Goal: Transaction & Acquisition: Purchase product/service

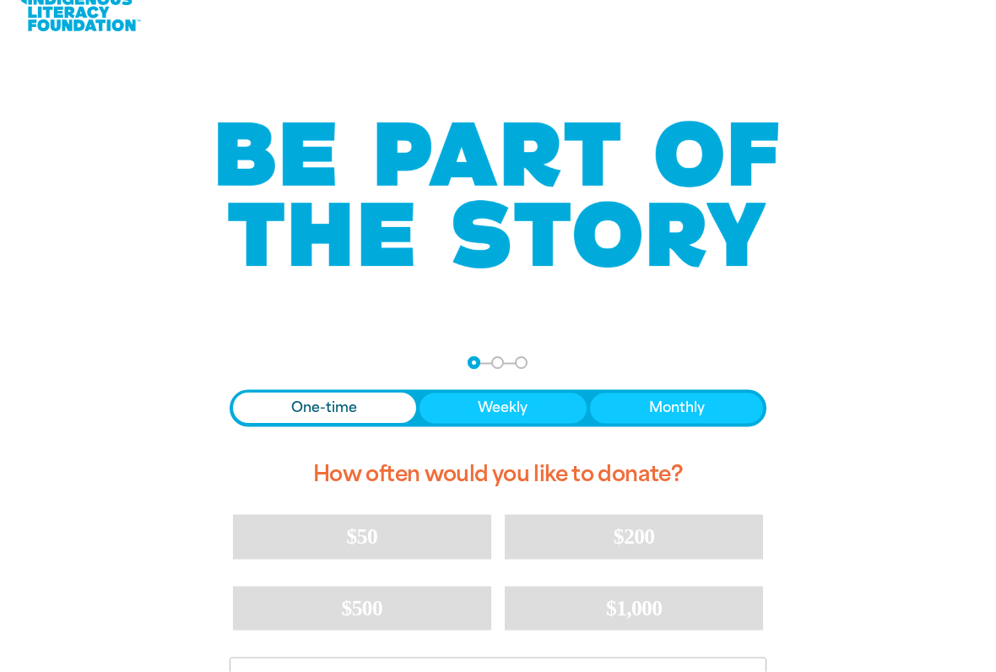
scroll to position [33, 0]
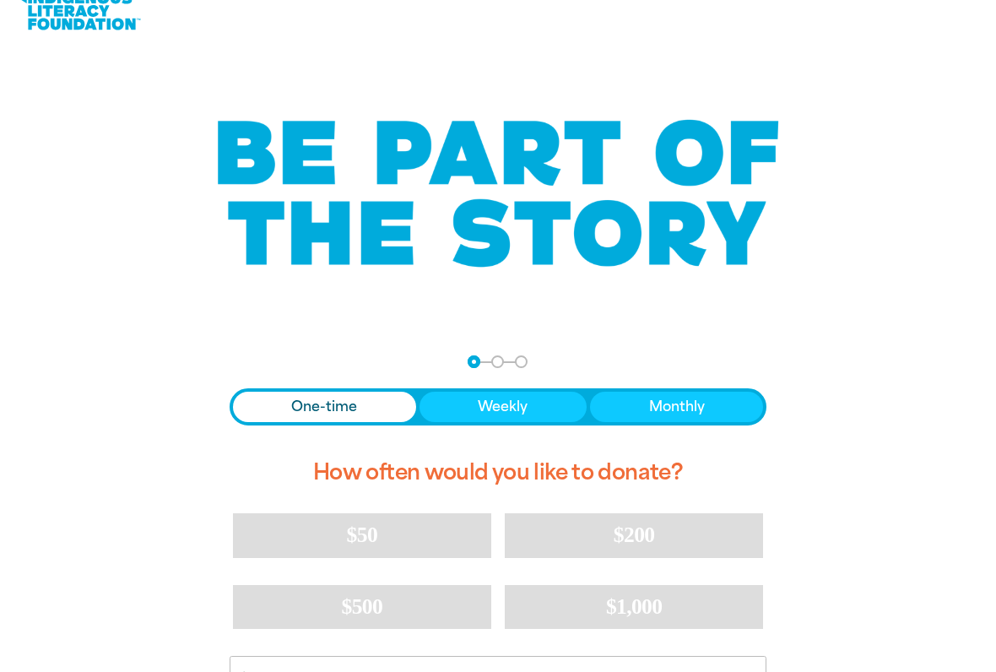
click at [700, 408] on span "Monthly" at bounding box center [677, 407] width 56 height 20
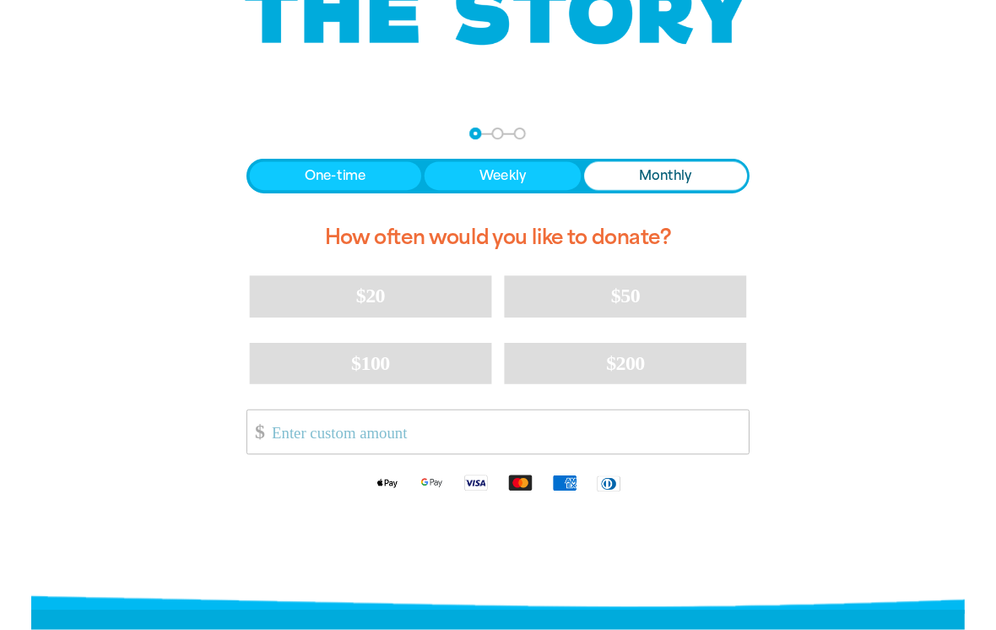
scroll to position [252, 0]
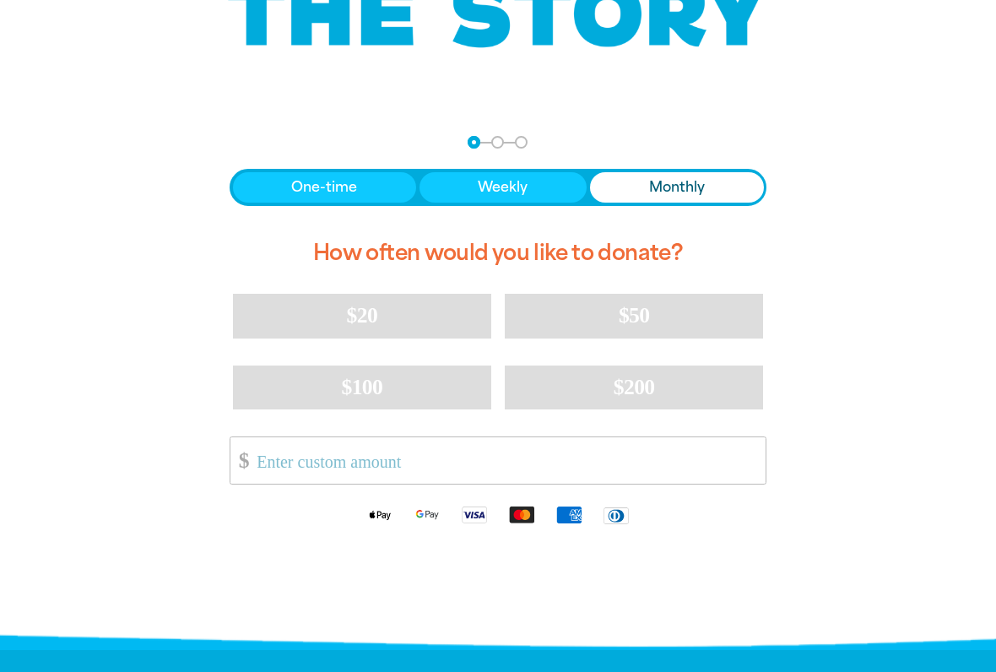
click at [692, 317] on button "$50" at bounding box center [634, 316] width 258 height 44
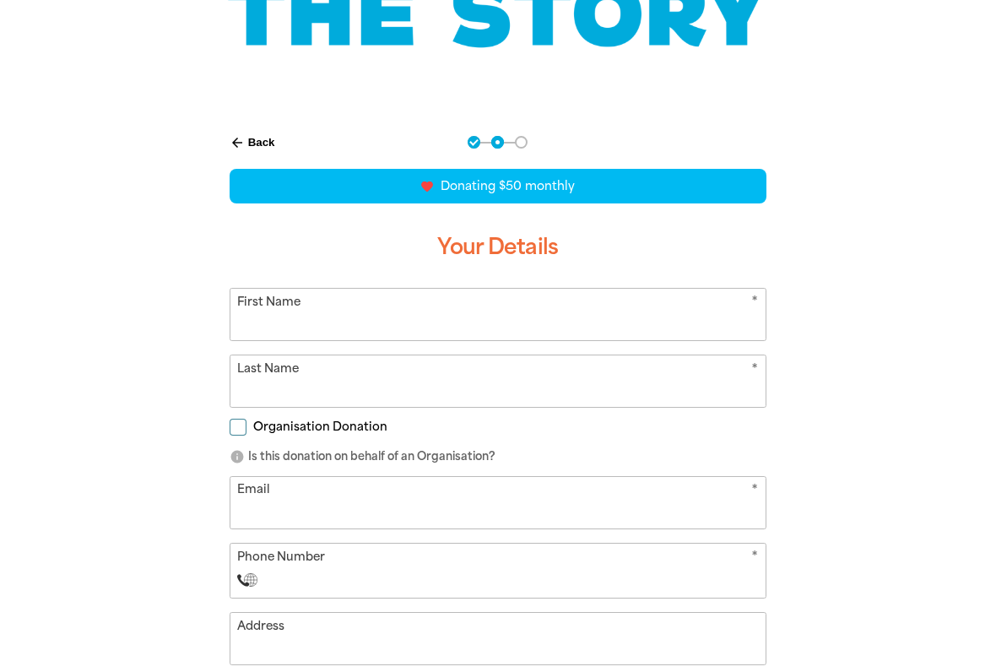
click at [333, 318] on input "First Name" at bounding box center [498, 314] width 536 height 51
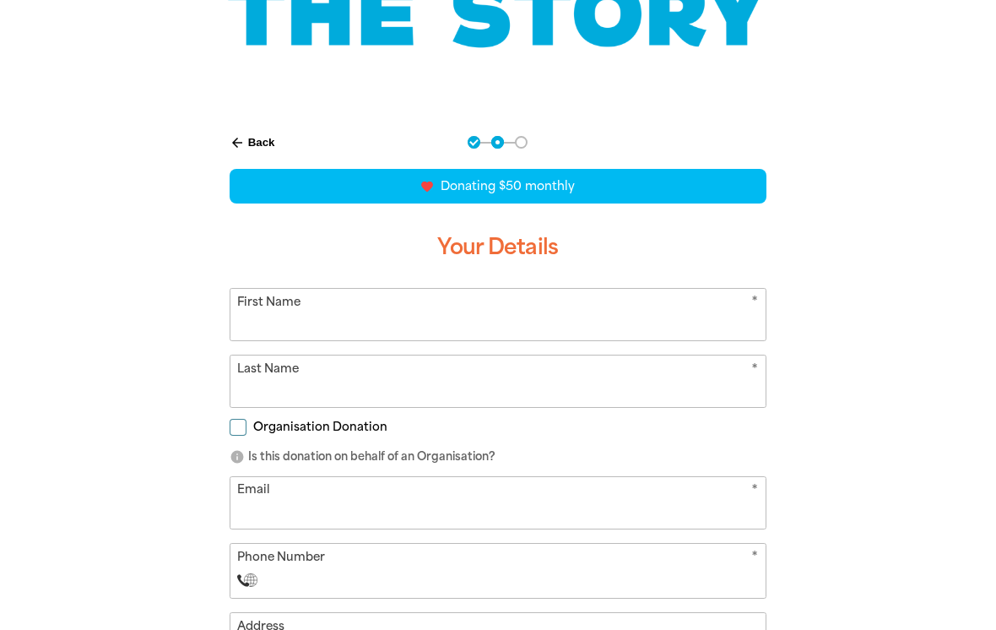
scroll to position [252, 0]
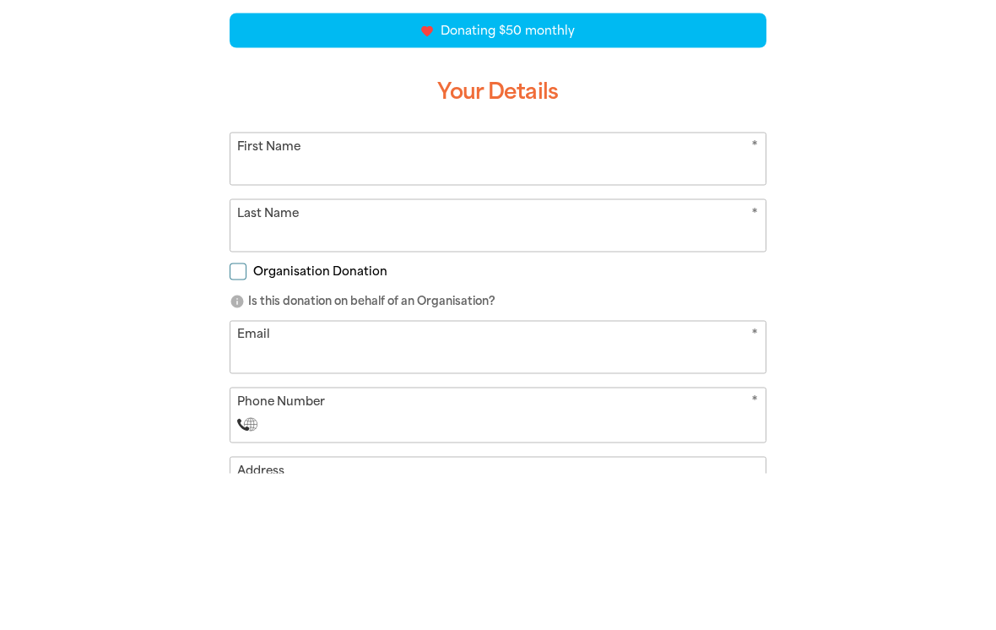
type input "[PERSON_NAME]"
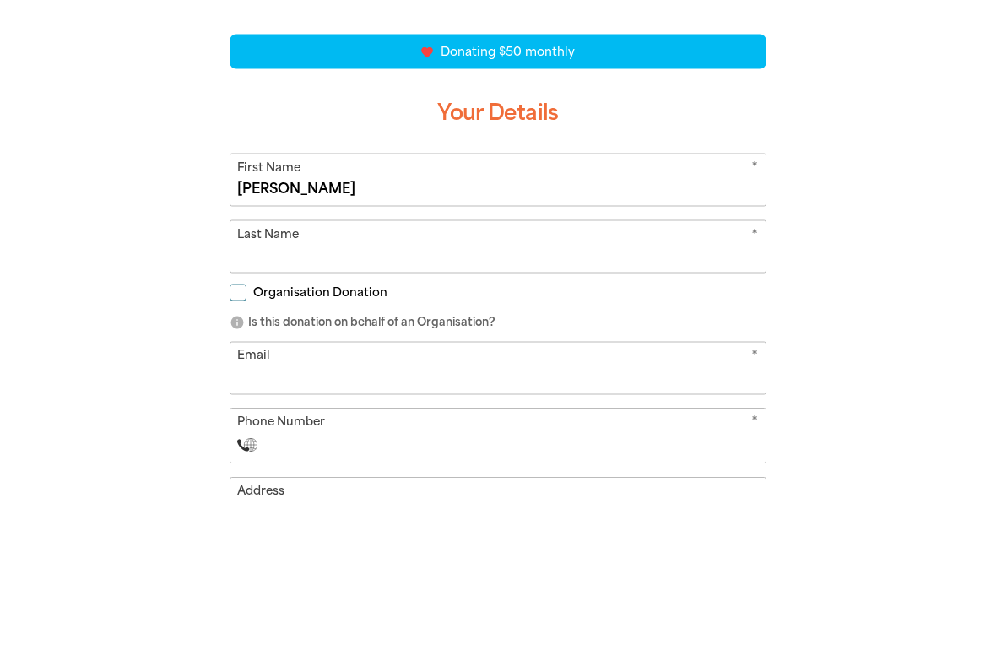
scroll to position [409, 0]
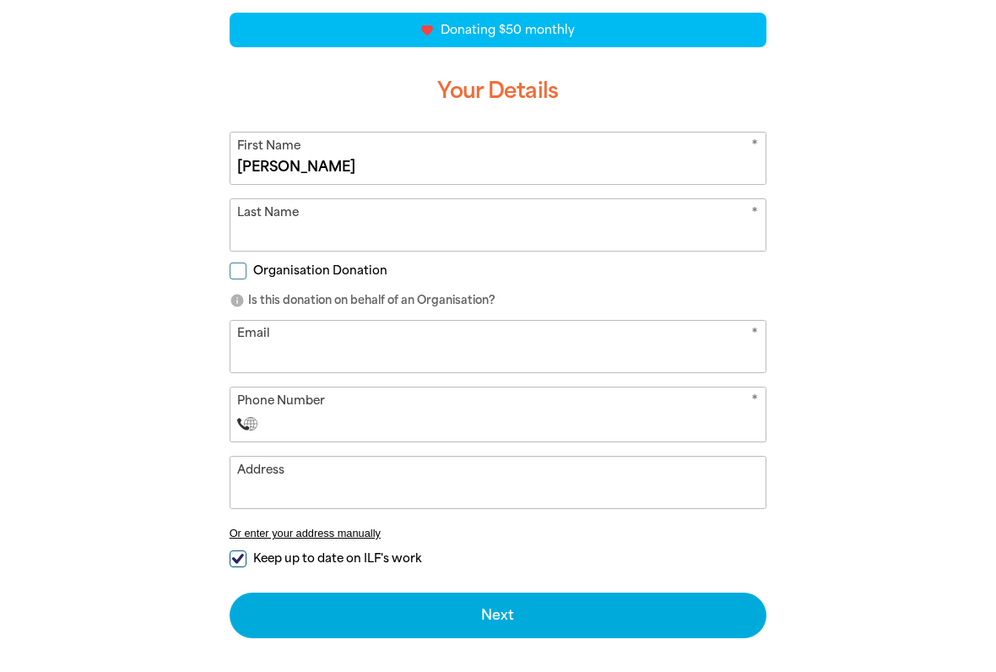
type input "[PERSON_NAME]"
type input "[EMAIL_ADDRESS][DOMAIN_NAME]"
select select "AU"
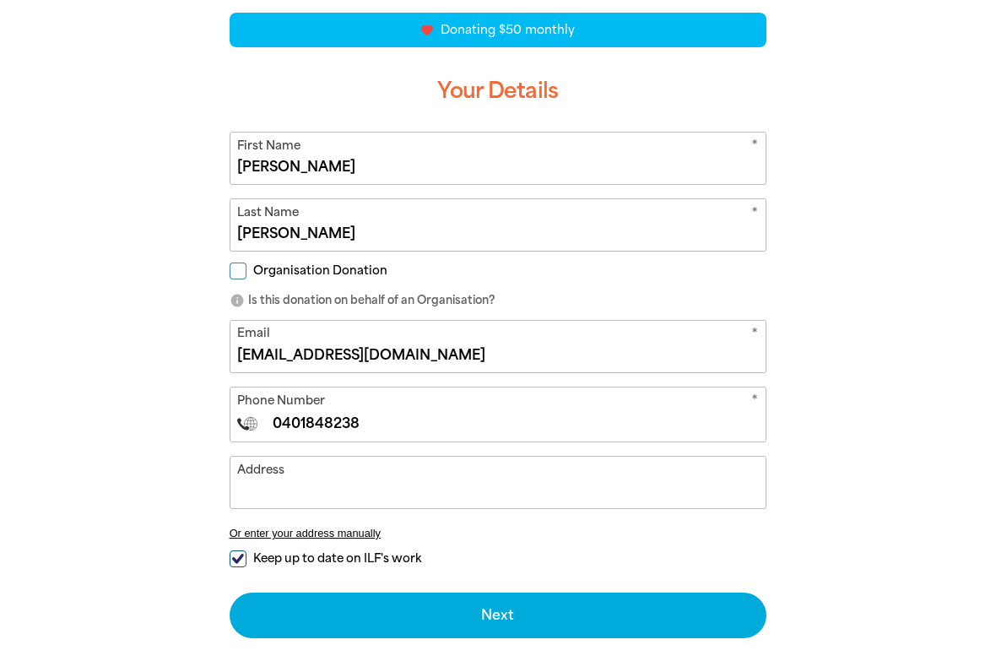
type input "0401 848 238"
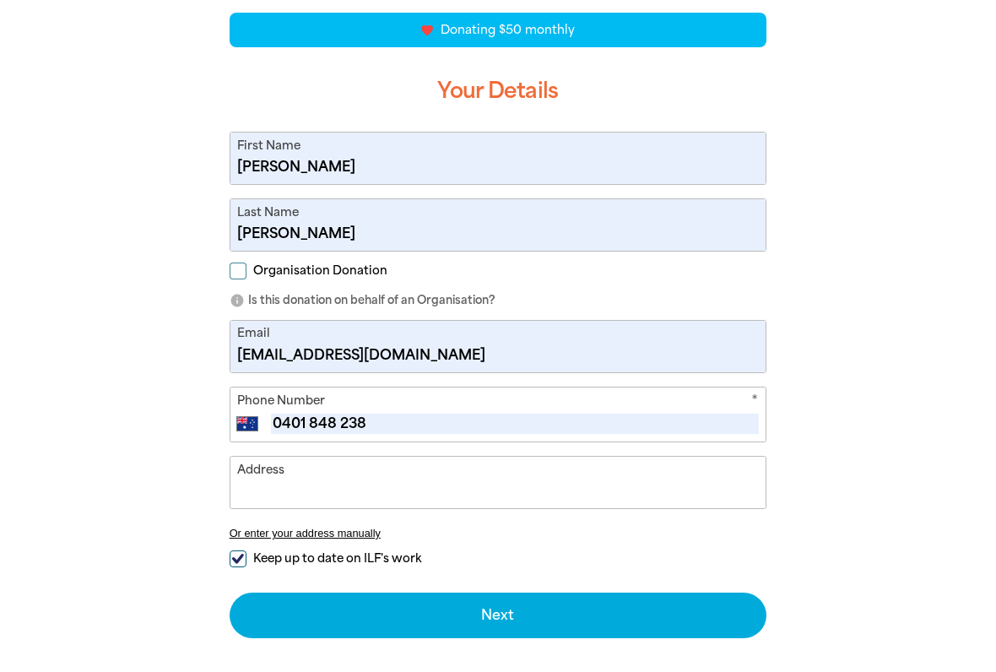
type input "[STREET_ADDRESS][PERSON_NAME]"
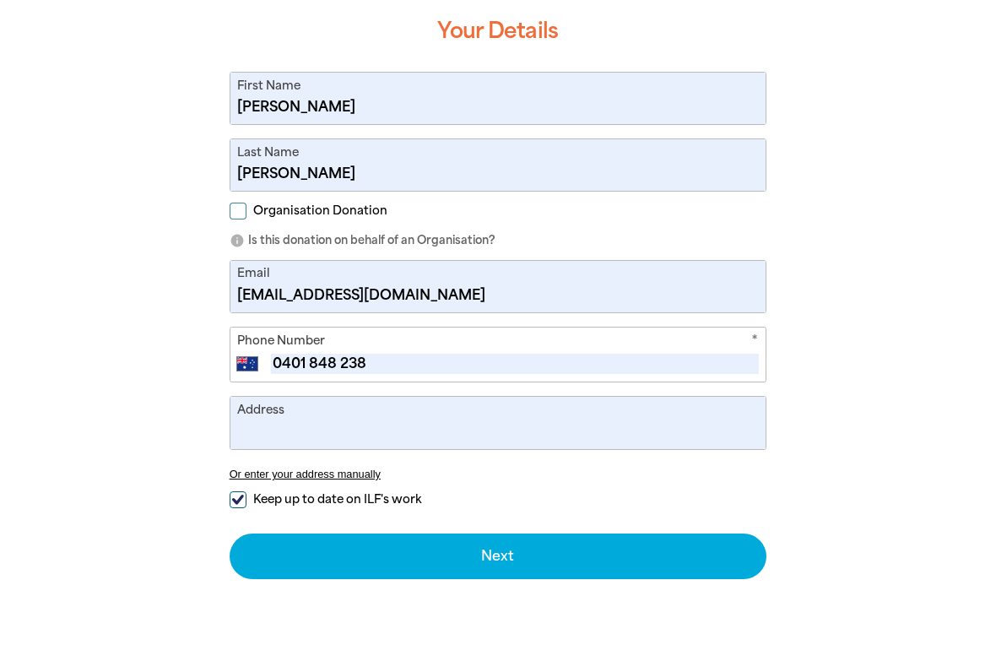
scroll to position [512, 0]
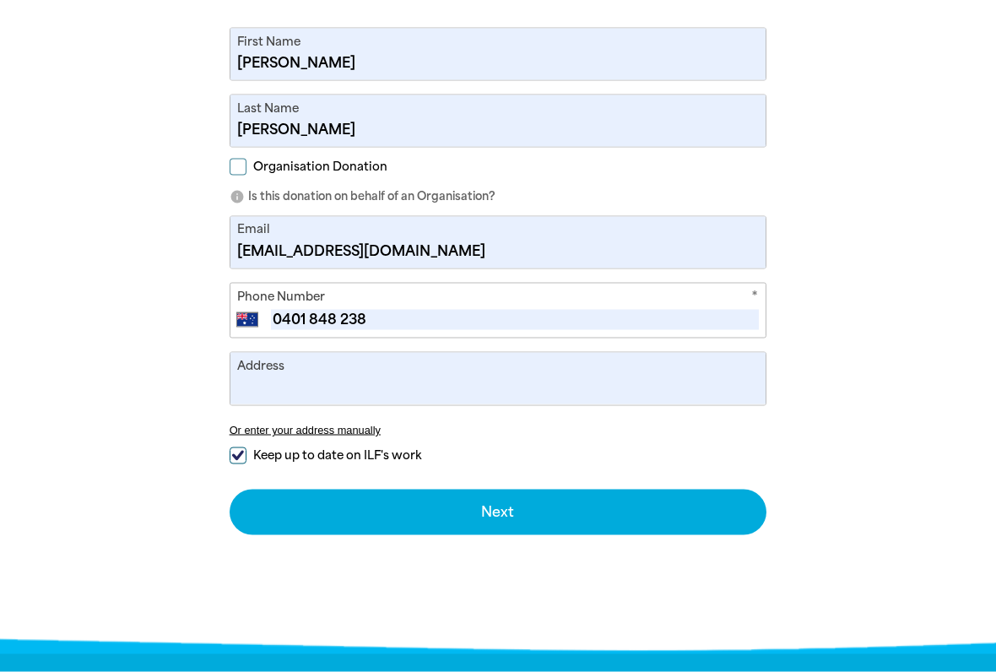
click at [325, 389] on input "Address" at bounding box center [498, 378] width 536 height 51
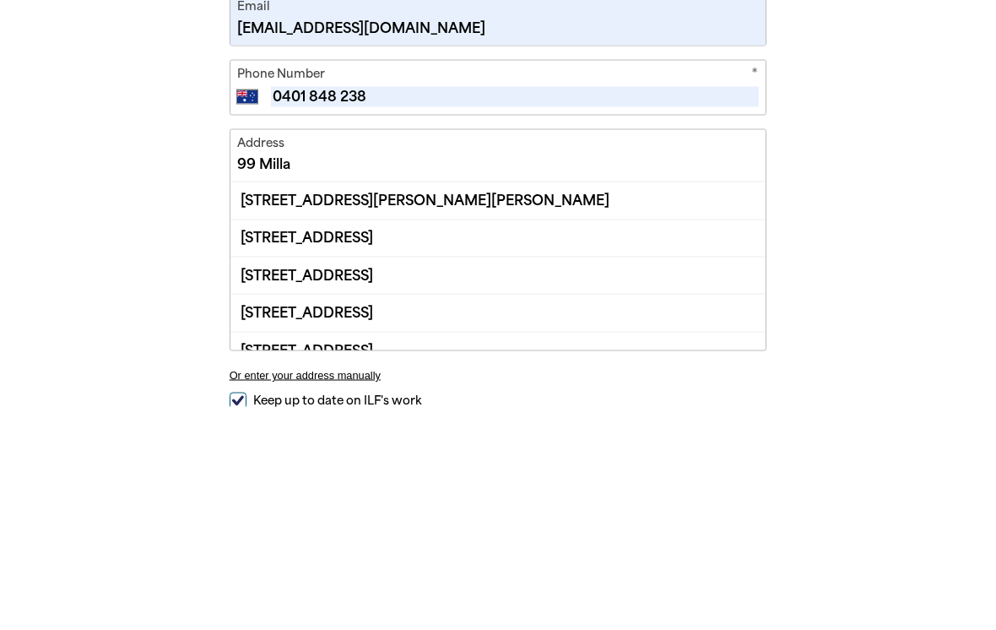
click at [483, 405] on div "[STREET_ADDRESS][PERSON_NAME][PERSON_NAME]" at bounding box center [498, 423] width 536 height 36
type input "[STREET_ADDRESS][PERSON_NAME][PERSON_NAME]"
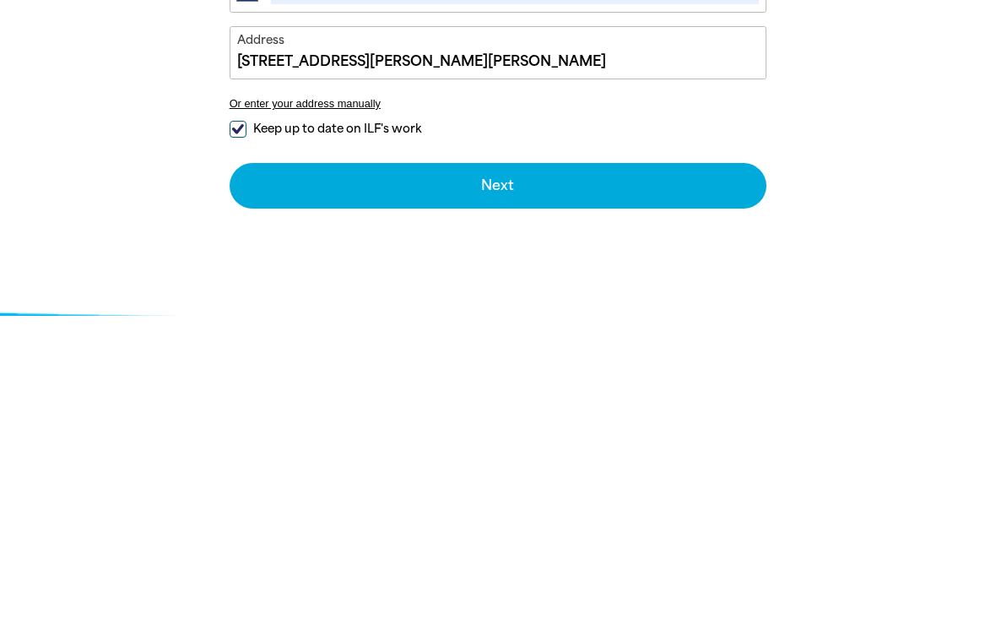
click at [676, 477] on button "Next chevron_right" at bounding box center [499, 500] width 538 height 46
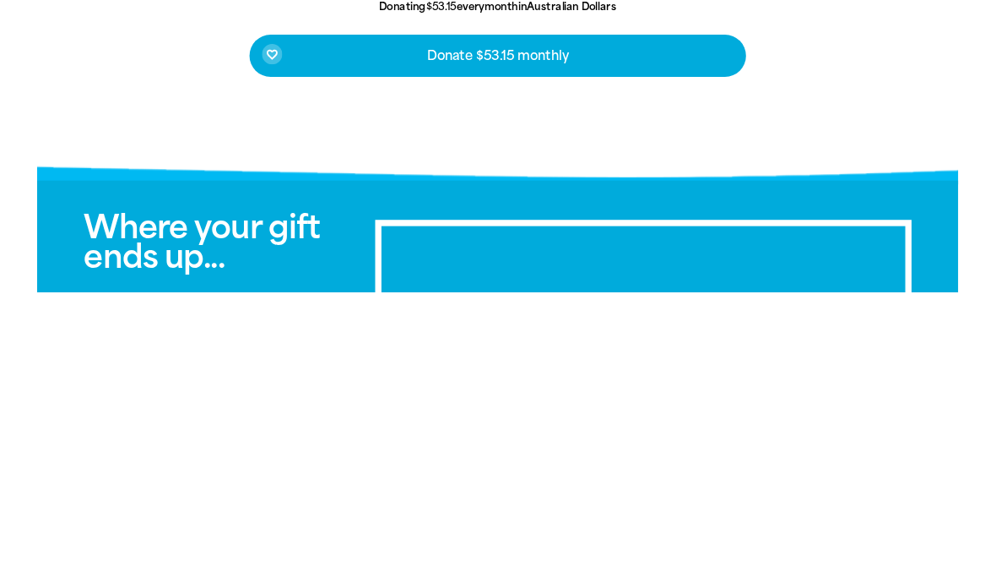
scroll to position [698, 0]
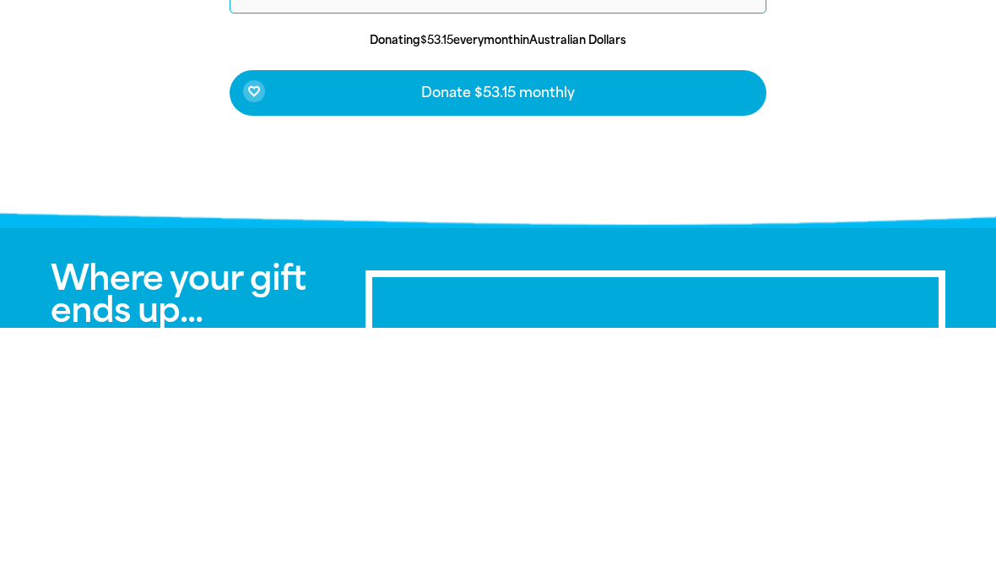
click at [552, 341] on span "Donate $53.15 monthly" at bounding box center [498, 348] width 154 height 14
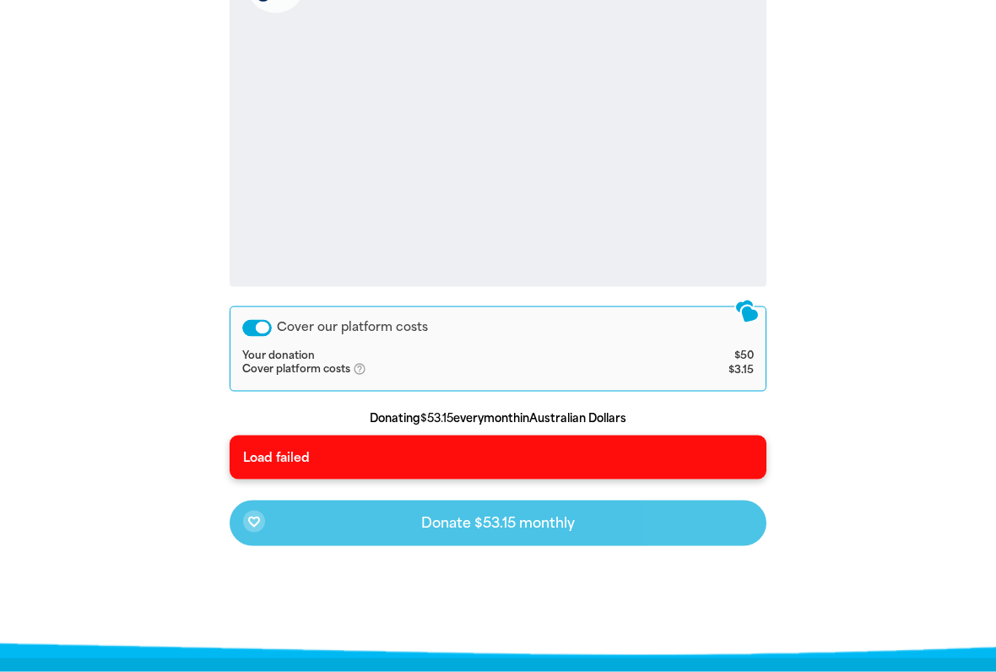
scroll to position [577, 0]
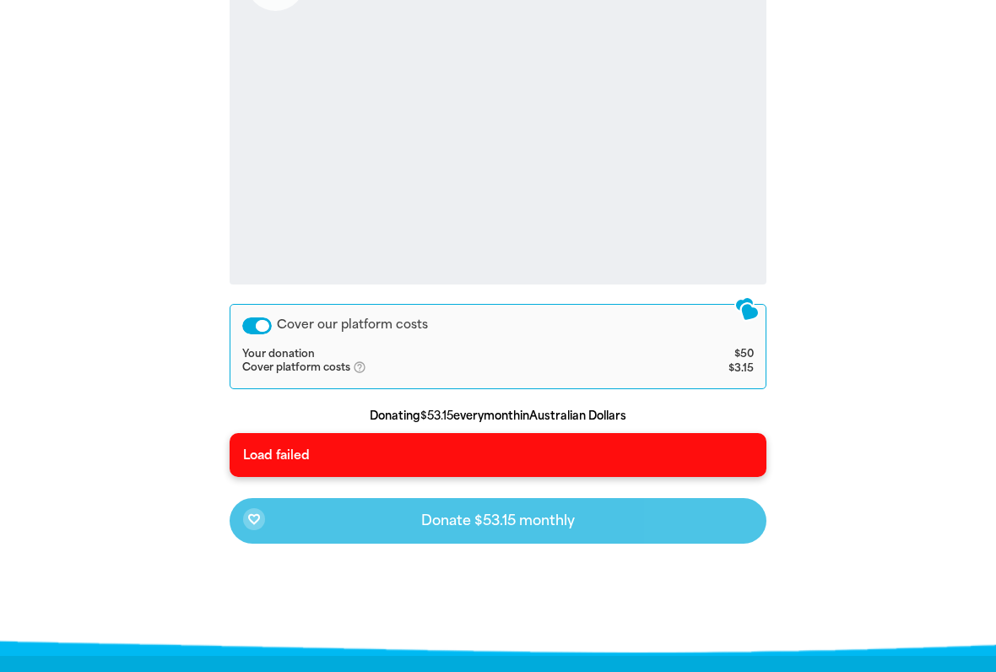
click at [649, 456] on p "Load failed" at bounding box center [498, 455] width 511 height 17
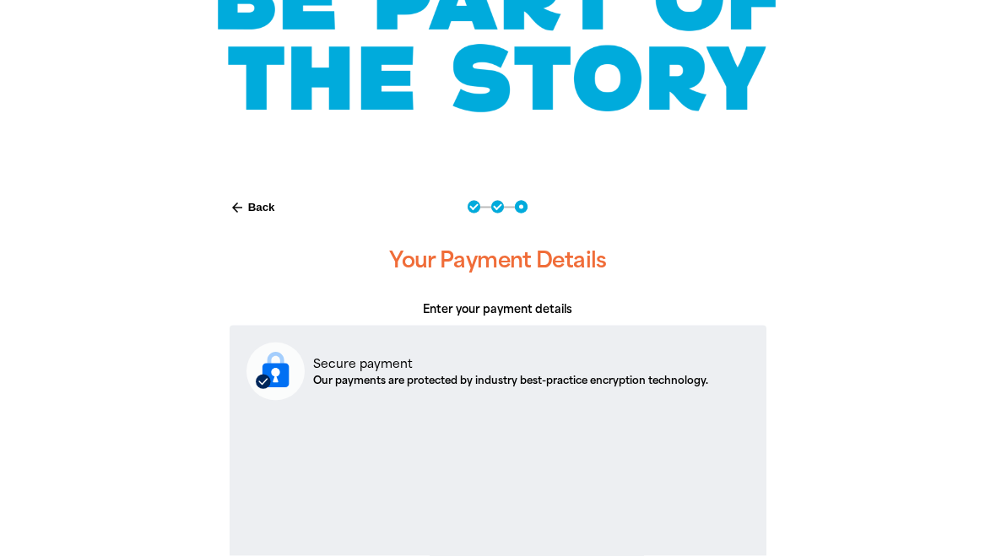
scroll to position [0, 0]
